Goal: Task Accomplishment & Management: Manage account settings

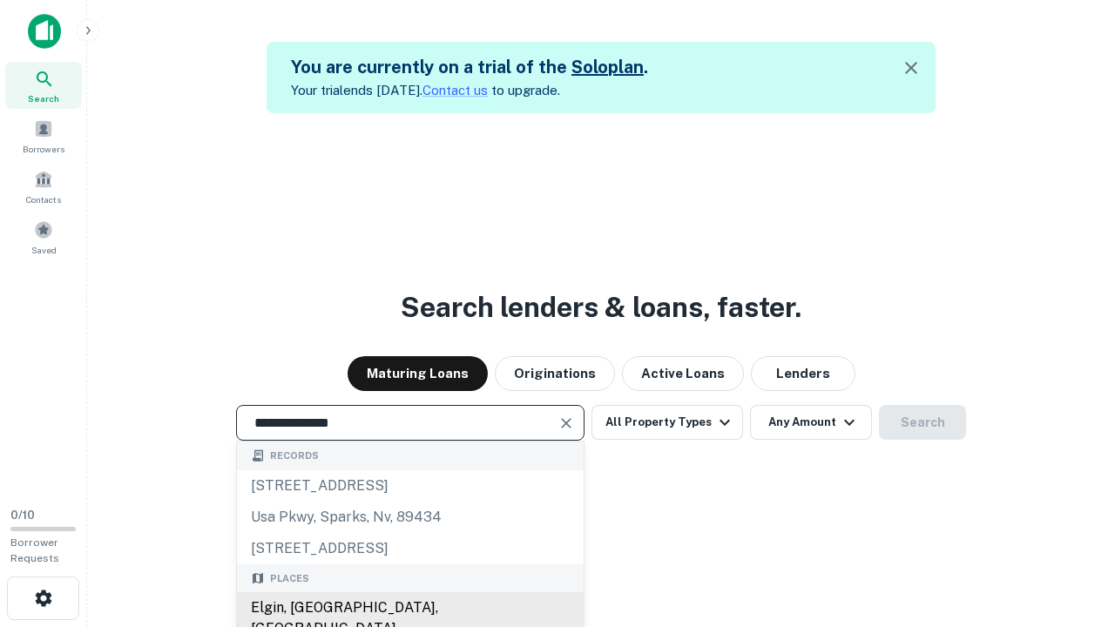
click at [409, 608] on div "Elgin, [GEOGRAPHIC_DATA], [GEOGRAPHIC_DATA]" at bounding box center [410, 618] width 347 height 52
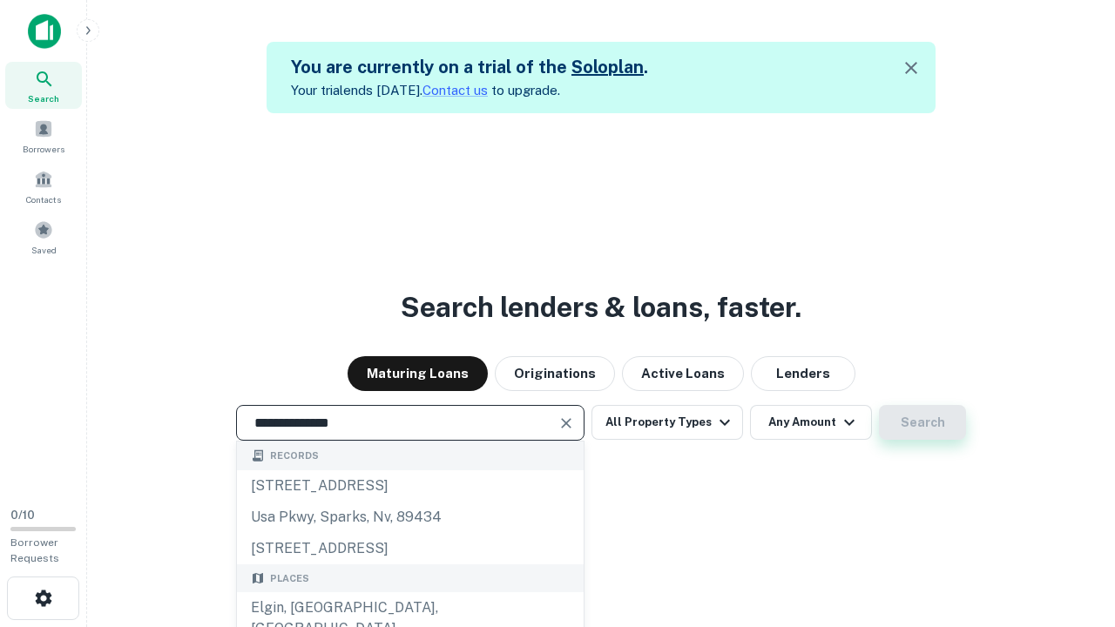
type input "**********"
click at [922, 422] on button "Search" at bounding box center [922, 422] width 87 height 35
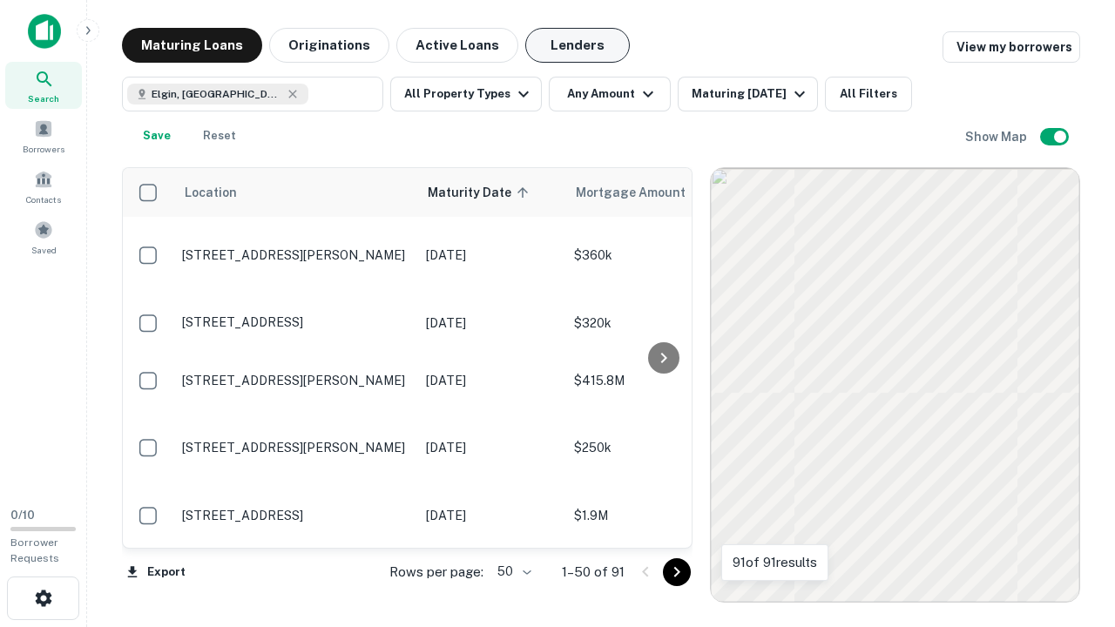
click at [577, 45] on button "Lenders" at bounding box center [577, 45] width 104 height 35
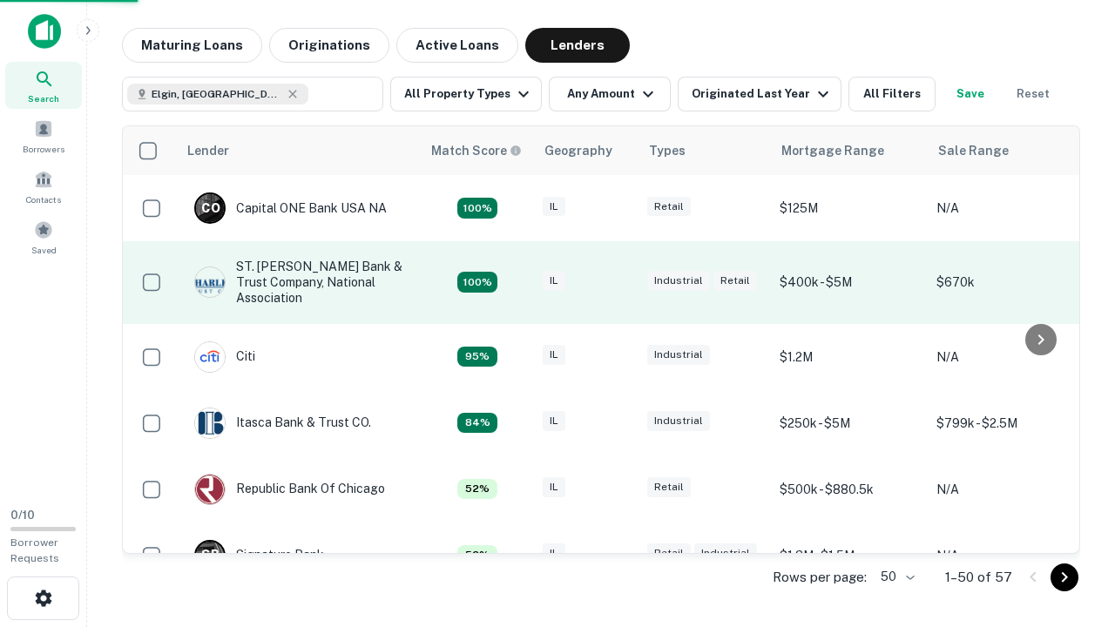
click at [618, 282] on div "IL" at bounding box center [585, 283] width 87 height 24
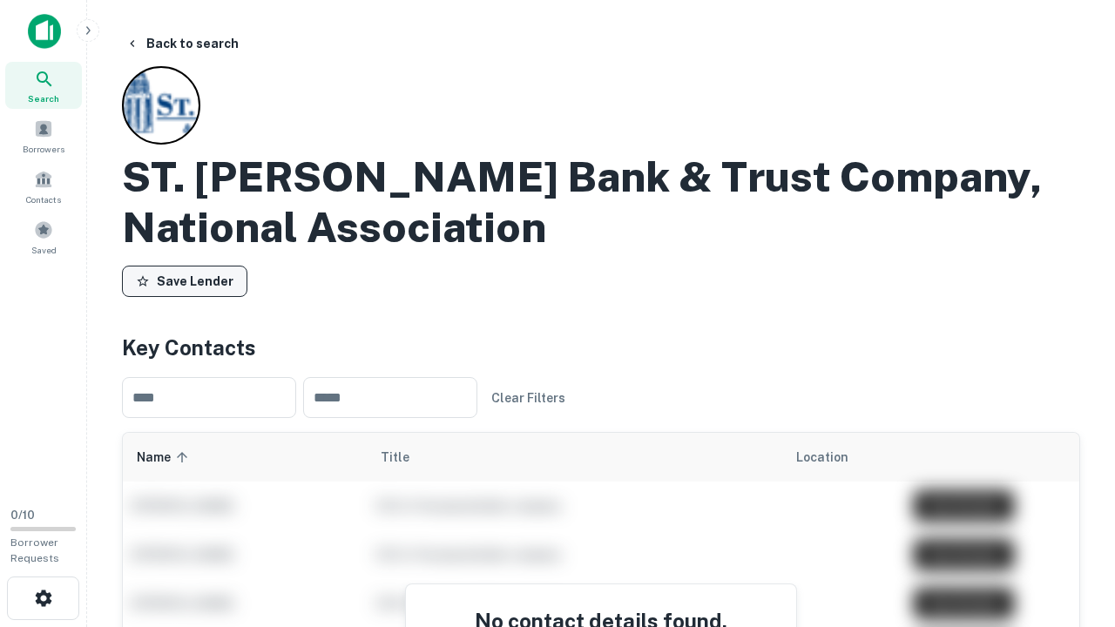
click at [185, 281] on button "Save Lender" at bounding box center [184, 281] width 125 height 31
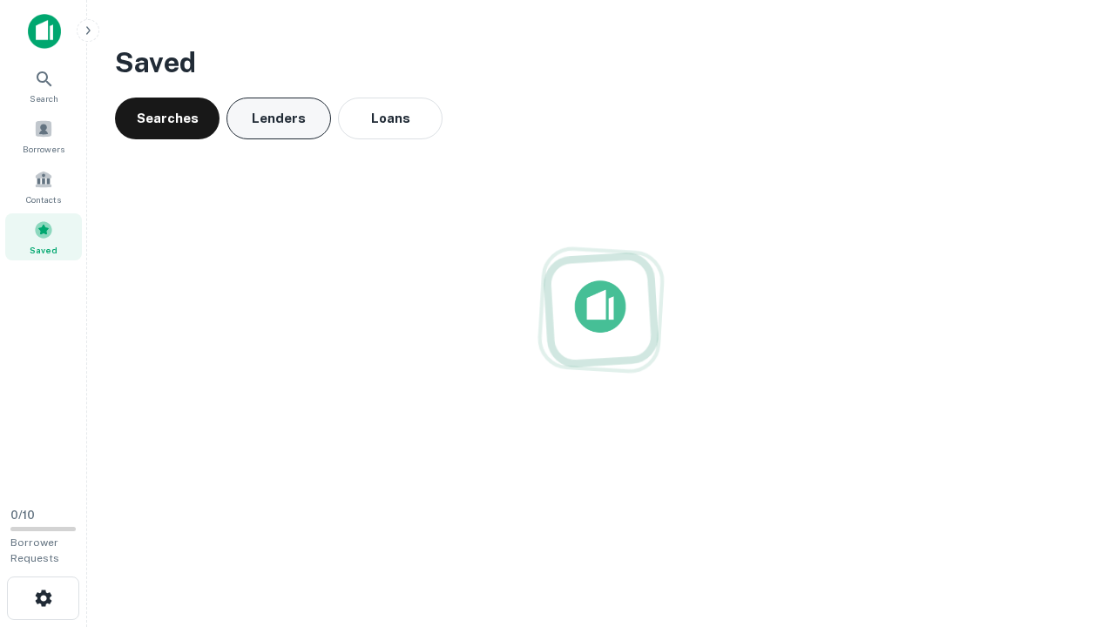
click at [279, 118] on button "Lenders" at bounding box center [278, 119] width 104 height 42
